Goal: Task Accomplishment & Management: Use online tool/utility

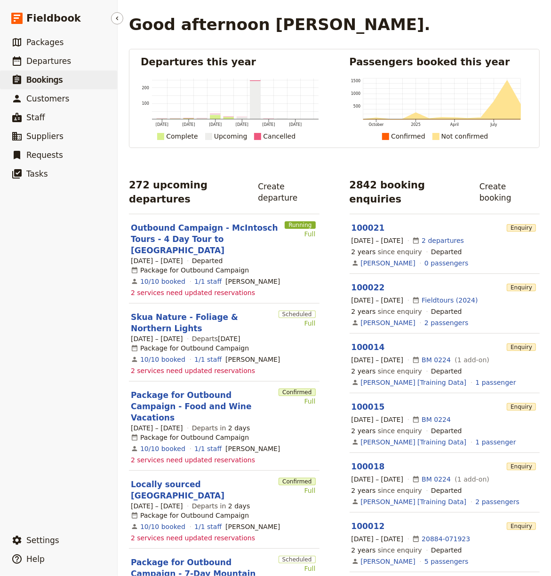
click at [39, 85] on span "Bookings" at bounding box center [44, 79] width 36 height 11
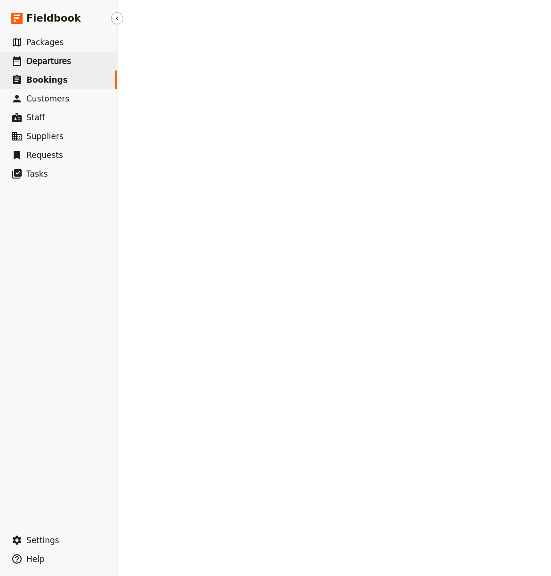
click at [68, 68] on link "​ Departures" at bounding box center [58, 61] width 117 height 19
select select "CREATED_AT"
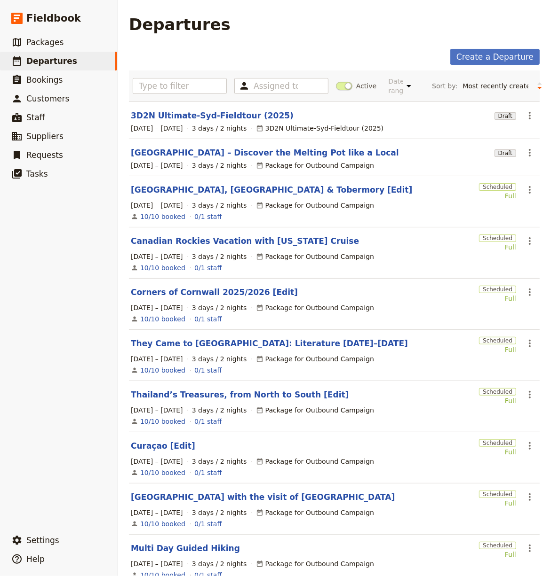
click at [191, 108] on section "3D2N Ultimate-Syd-Fieldtour (2025) Draft ​ 25 – 27 Sep 2025 3 days / 2 nights 3…" at bounding box center [334, 121] width 410 height 38
click at [195, 112] on link "3D2N Ultimate-Syd-Fieldtour (2025)" at bounding box center [212, 115] width 163 height 11
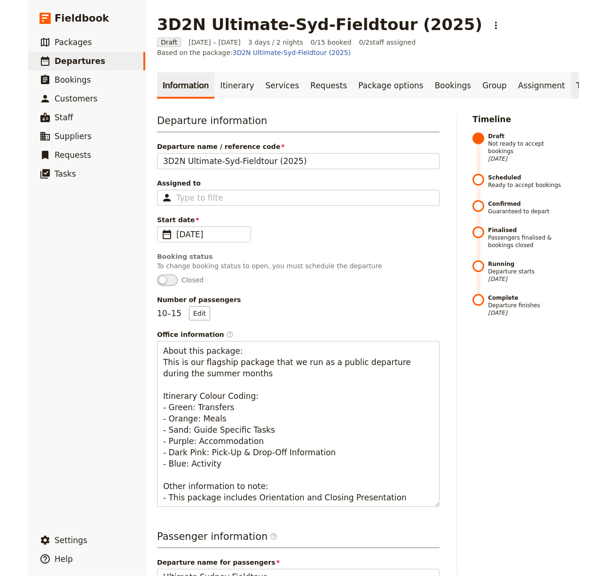
scroll to position [0, 54]
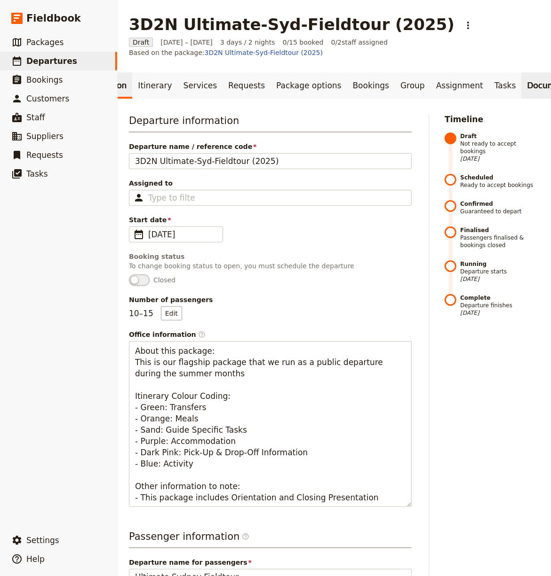
click at [502, 87] on link "Documents" at bounding box center [549, 85] width 57 height 26
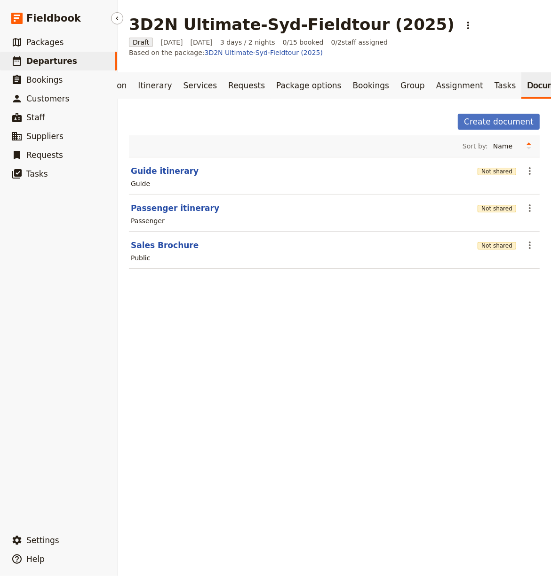
click at [1, 317] on ul "​ Packages ​ Departures ​ Bookings ​ Customers ​ Staff ​ Suppliers ​ Requests ​…" at bounding box center [58, 280] width 117 height 495
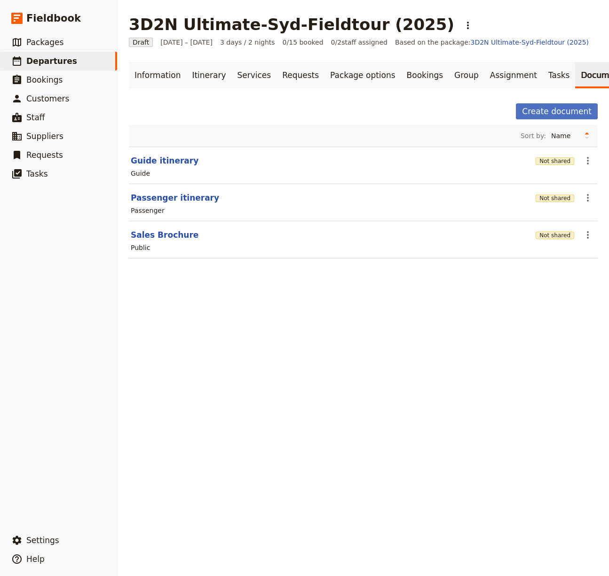
click at [153, 315] on div "3D2N Ultimate-Syd-Fieldtour (2025) ​ Draft 25 – 27 Sep 2025 3 days / 2 nights 0…" at bounding box center [363, 288] width 491 height 576
click at [163, 158] on button "Guide itinerary" at bounding box center [165, 160] width 68 height 11
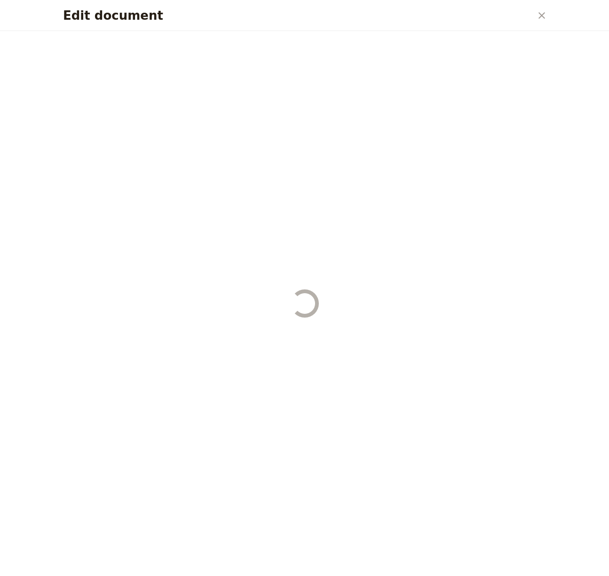
select select "STAFF"
select select "RUN_SHEET"
select select "DEFAULT"
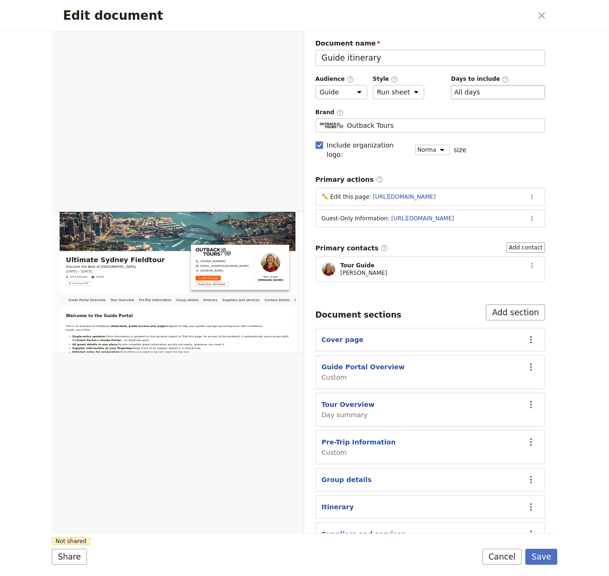
click at [484, 93] on div "​ All days -1, 1, 2, 3" at bounding box center [498, 92] width 94 height 14
click at [480, 93] on button "​ All days" at bounding box center [467, 91] width 26 height 9
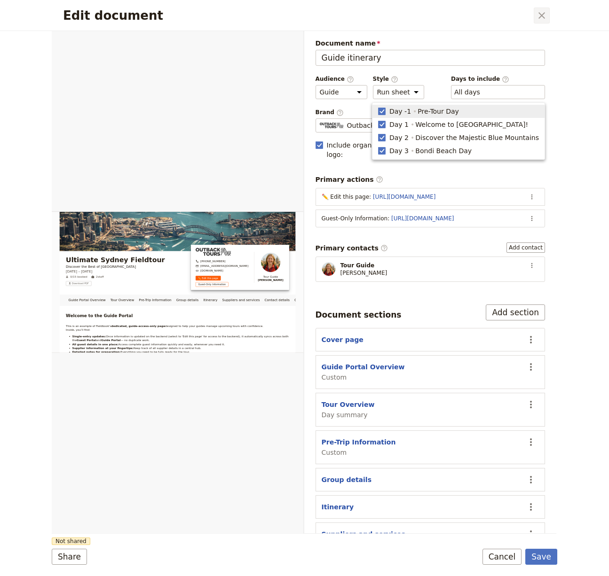
click at [502, 19] on icon "Close dialog" at bounding box center [541, 15] width 11 height 11
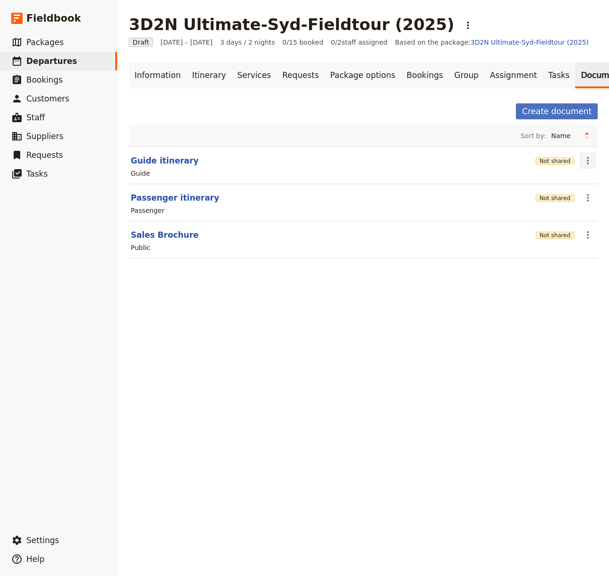
click at [502, 165] on button "​" at bounding box center [588, 161] width 16 height 16
click at [268, 214] on div "Passenger" at bounding box center [363, 210] width 467 height 11
click at [163, 158] on button "Guide itinerary" at bounding box center [165, 160] width 68 height 11
select select "STAFF"
select select "RUN_SHEET"
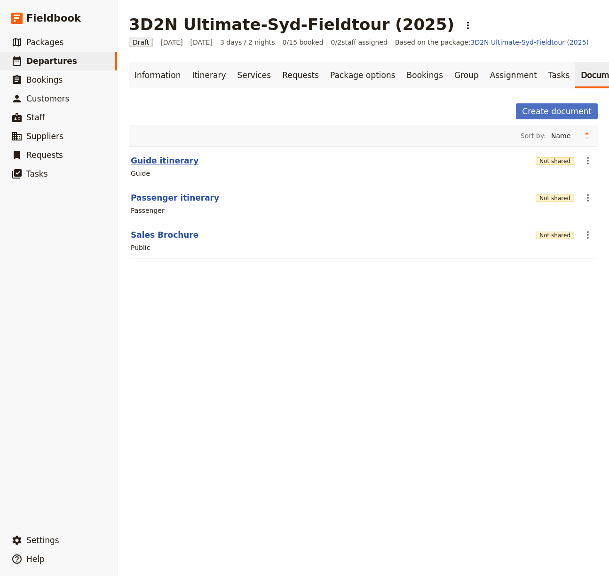
select select "DEFAULT"
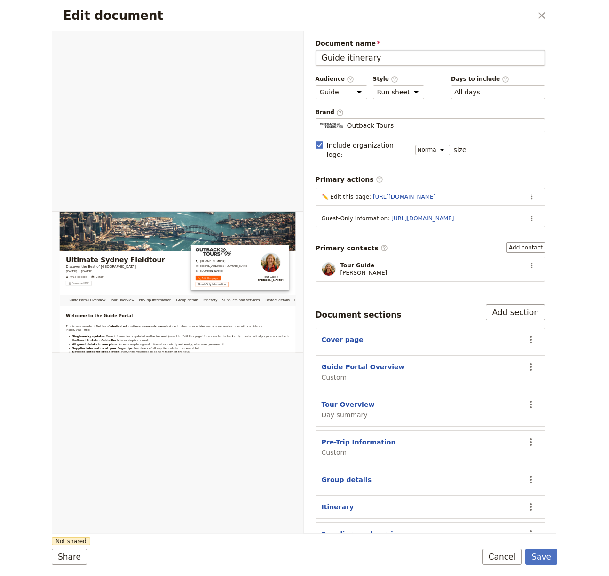
click at [399, 56] on input "Guide itinerary" at bounding box center [431, 58] width 230 height 16
type input "Guide itinerary - All Days"
click at [502, 559] on button "Save" at bounding box center [541, 557] width 32 height 16
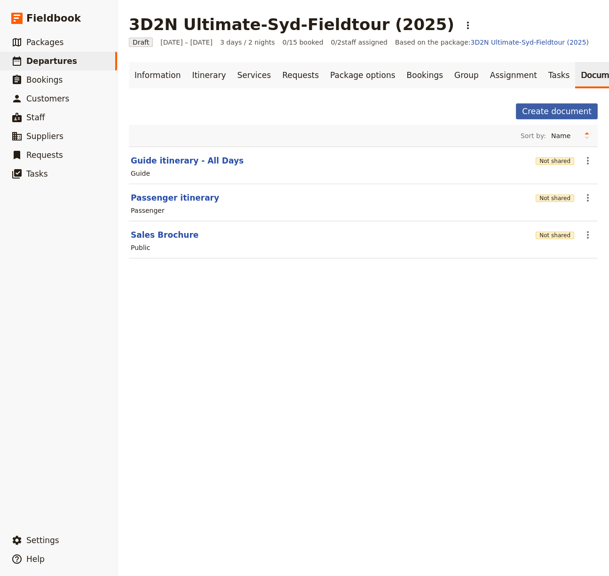
click at [502, 112] on button "Create document" at bounding box center [557, 111] width 82 height 16
select select "RUN_SHEET"
select select "DEFAULT"
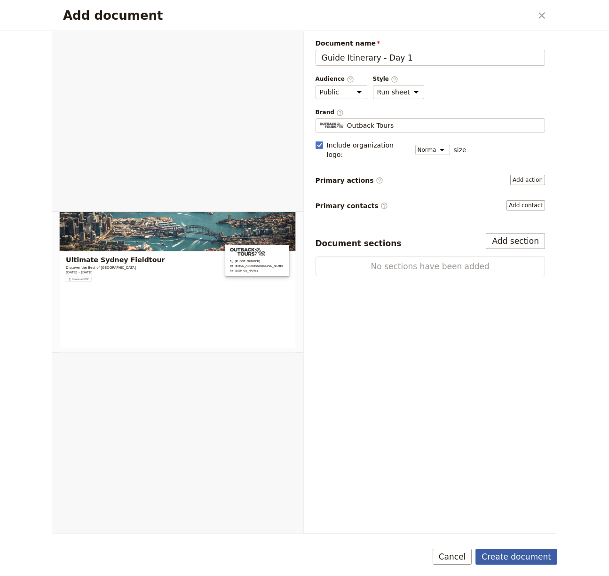
type input "Guide Itinerary - Day 1"
click at [502, 552] on button "Create document" at bounding box center [516, 557] width 82 height 16
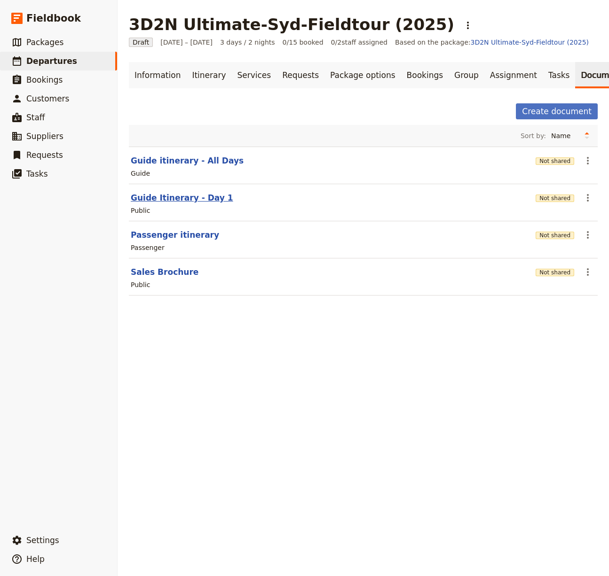
click at [187, 196] on button "Guide Itinerary - Day 1" at bounding box center [182, 197] width 103 height 11
select select "RUN_SHEET"
select select "DEFAULT"
